Goal: Task Accomplishment & Management: Use online tool/utility

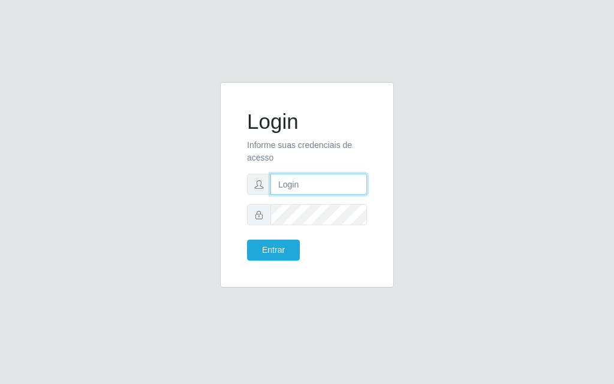
click at [292, 188] on input "text" at bounding box center [318, 184] width 97 height 21
type input "[PERSON_NAME]"
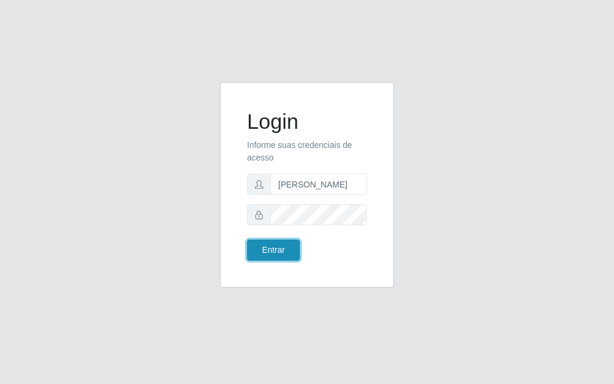
click at [288, 254] on button "Entrar" at bounding box center [273, 250] width 53 height 21
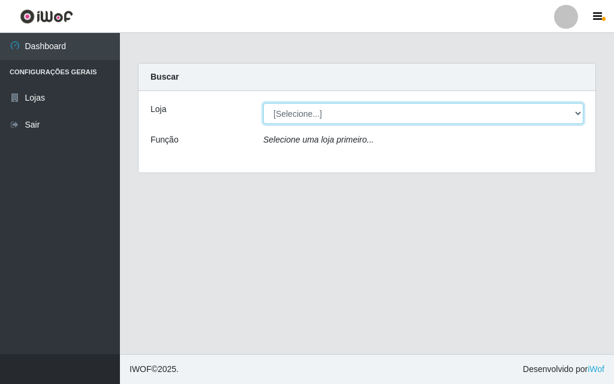
click at [497, 117] on select "[Selecione...] Divino Fogão - [GEOGRAPHIC_DATA]" at bounding box center [423, 113] width 320 height 21
select select "499"
click at [263, 103] on select "[Selecione...] Divino Fogão - [GEOGRAPHIC_DATA]" at bounding box center [423, 113] width 320 height 21
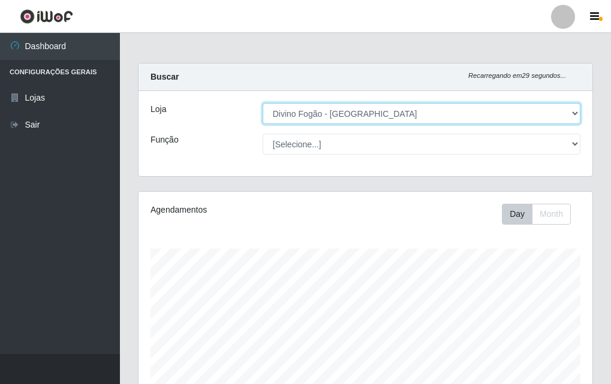
scroll to position [249, 454]
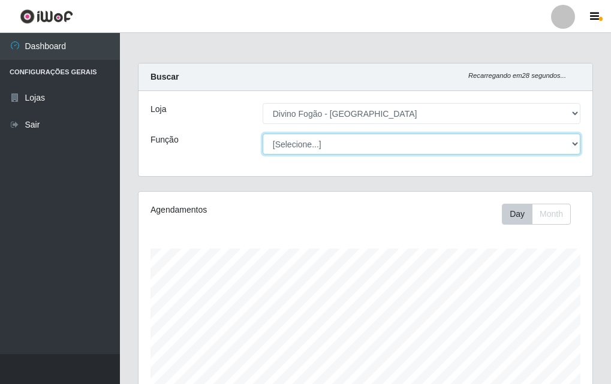
click at [498, 142] on select "[Selecione...] ASG ASG + ASG ++ Auxiliar de Cozinha Auxiliar de Cozinha + Auxil…" at bounding box center [422, 144] width 318 height 21
click at [263, 134] on select "[Selecione...] ASG ASG + ASG ++ Auxiliar de Cozinha Auxiliar de Cozinha + Auxil…" at bounding box center [422, 144] width 318 height 21
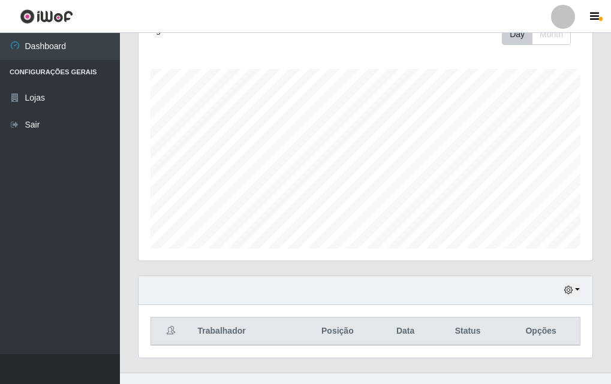
click at [492, 234] on div "Agendamentos Day Month" at bounding box center [365, 136] width 454 height 249
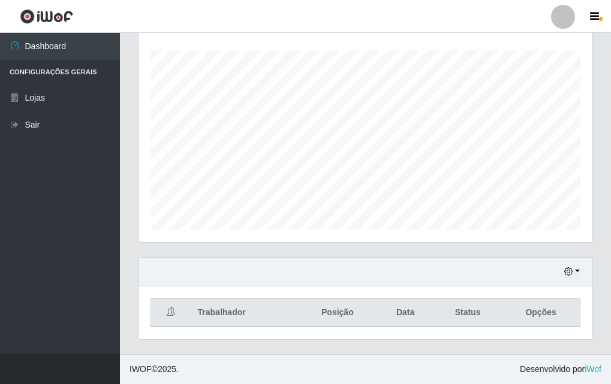
click at [494, 260] on div "Hoje 1 dia 3 dias 1 Semana Não encerrados" at bounding box center [365, 272] width 454 height 29
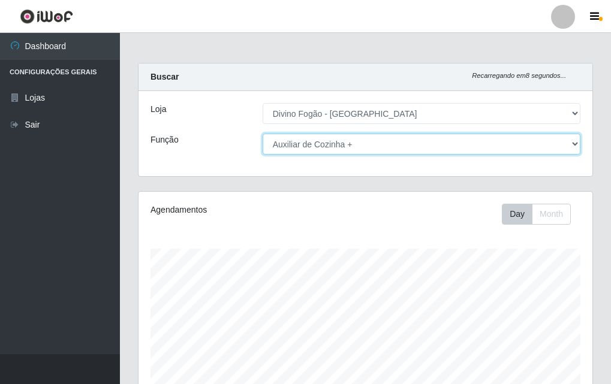
click at [400, 154] on select "[Selecione...] ASG ASG + ASG ++ Auxiliar de Cozinha Auxiliar de Cozinha + Auxil…" at bounding box center [422, 144] width 318 height 21
click at [263, 134] on select "[Selecione...] ASG ASG + ASG ++ Auxiliar de Cozinha Auxiliar de Cozinha + Auxil…" at bounding box center [422, 144] width 318 height 21
click at [449, 152] on select "[Selecione...] ASG ASG + ASG ++ Auxiliar de Cozinha Auxiliar de Cozinha + Auxil…" at bounding box center [422, 144] width 318 height 21
select select "9"
click at [263, 134] on select "[Selecione...] ASG ASG + ASG ++ Auxiliar de Cozinha Auxiliar de Cozinha + Auxil…" at bounding box center [422, 144] width 318 height 21
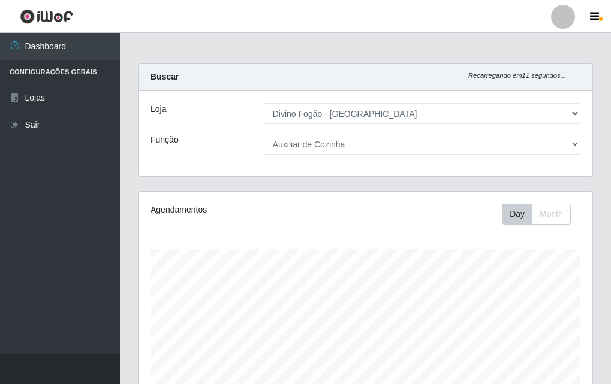
click at [348, 225] on div "Agendamentos Day Month 28/08 Agendamentos 24" at bounding box center [365, 316] width 454 height 249
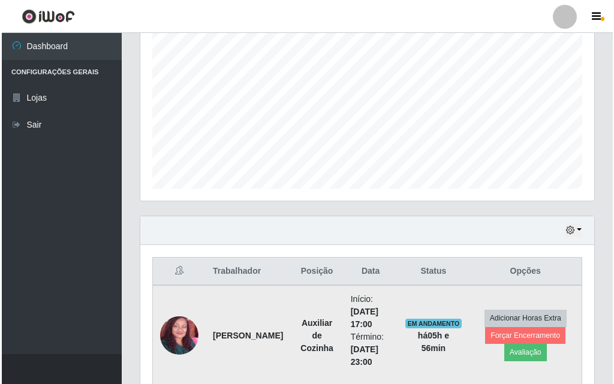
scroll to position [299, 0]
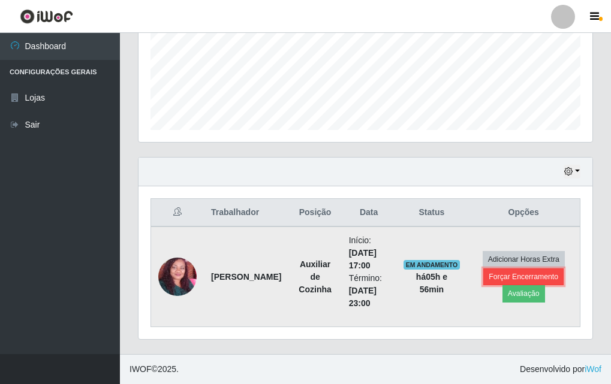
click at [542, 276] on button "Forçar Encerramento" at bounding box center [523, 277] width 80 height 17
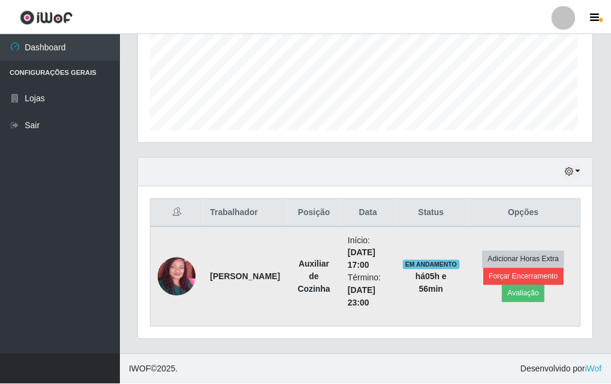
scroll to position [249, 448]
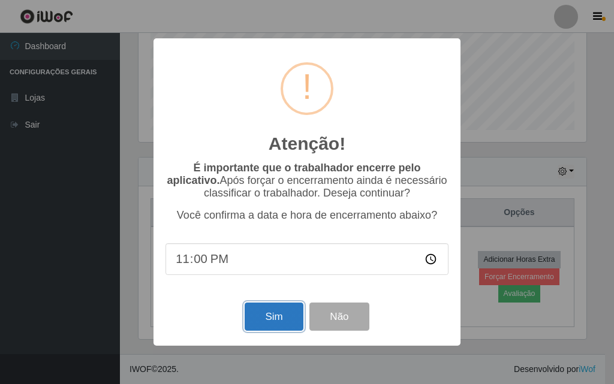
click at [260, 319] on button "Sim" at bounding box center [274, 317] width 58 height 28
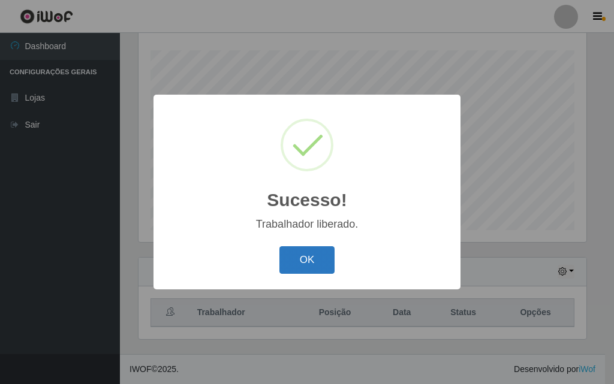
click at [303, 258] on button "OK" at bounding box center [307, 260] width 56 height 28
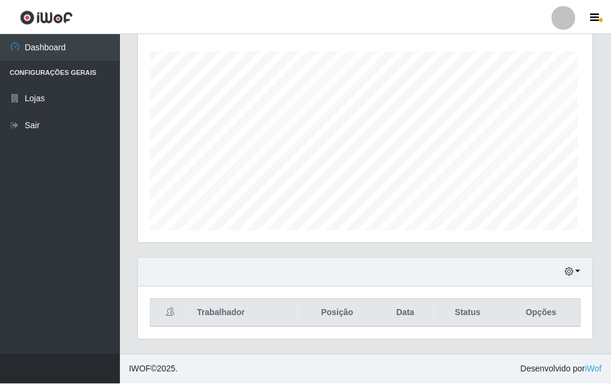
scroll to position [249, 454]
